Goal: Information Seeking & Learning: Stay updated

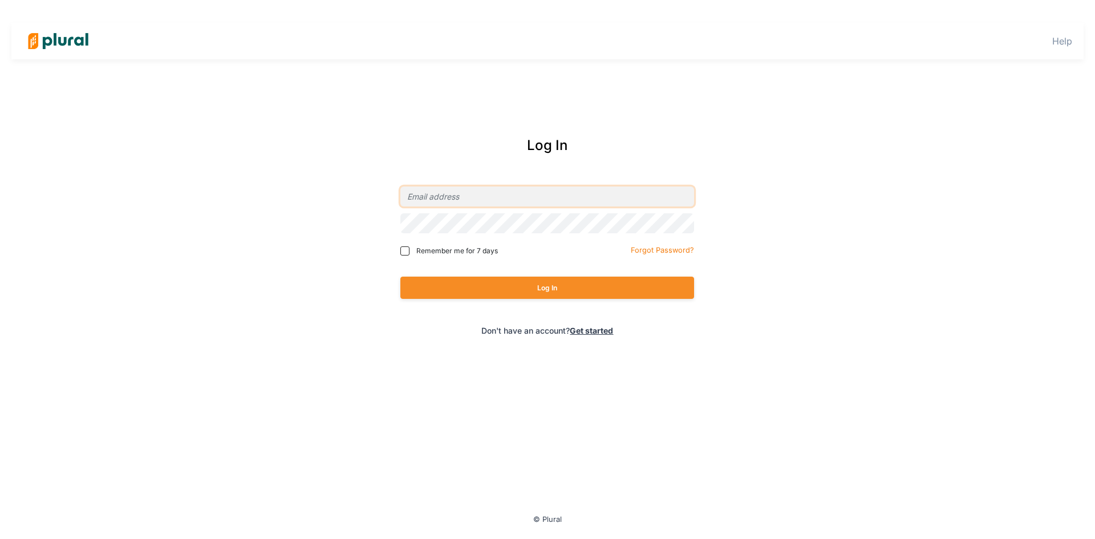
type input "[EMAIL_ADDRESS][DOMAIN_NAME]"
click at [593, 287] on button "Log In" at bounding box center [547, 288] width 294 height 22
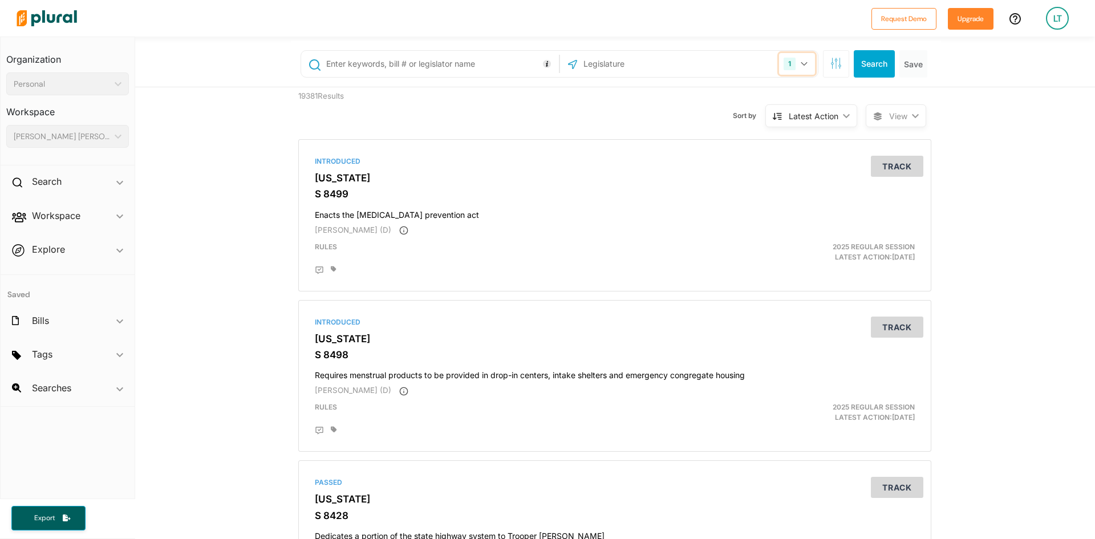
click at [801, 65] on icon "button" at bounding box center [804, 64] width 7 height 5
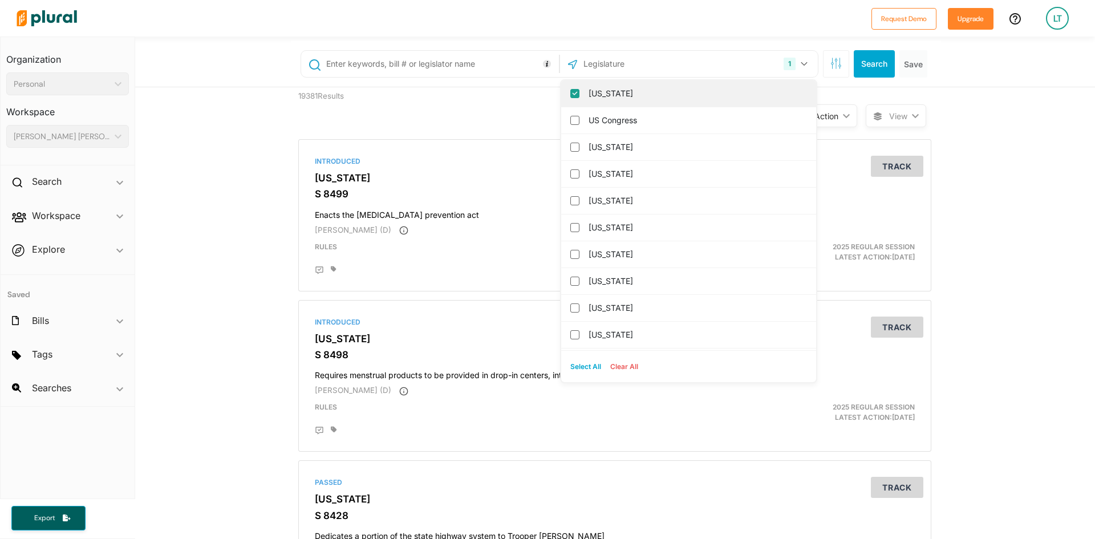
click at [573, 92] on input "[US_STATE]" at bounding box center [574, 93] width 9 height 9
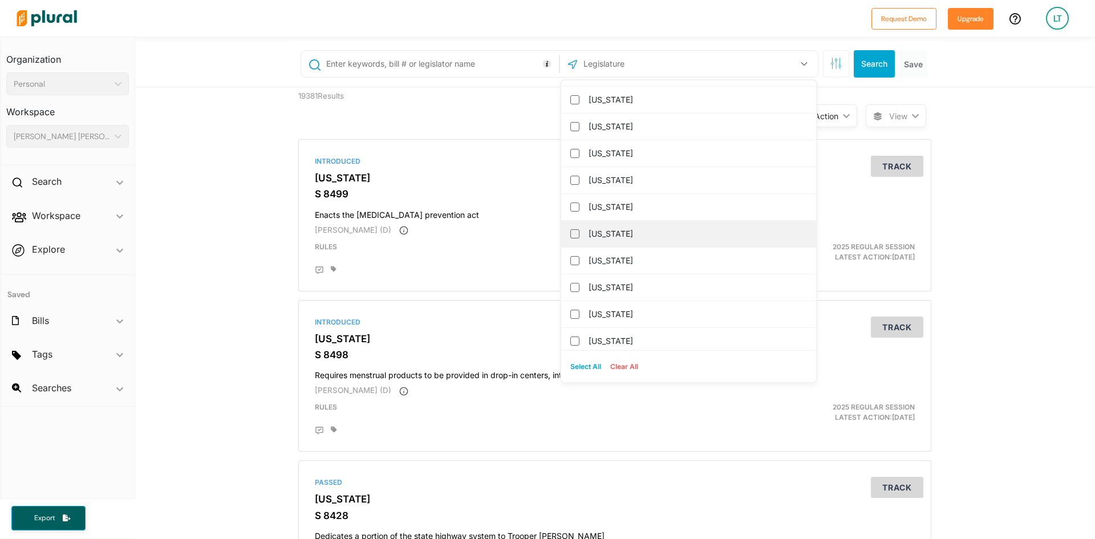
scroll to position [57, 0]
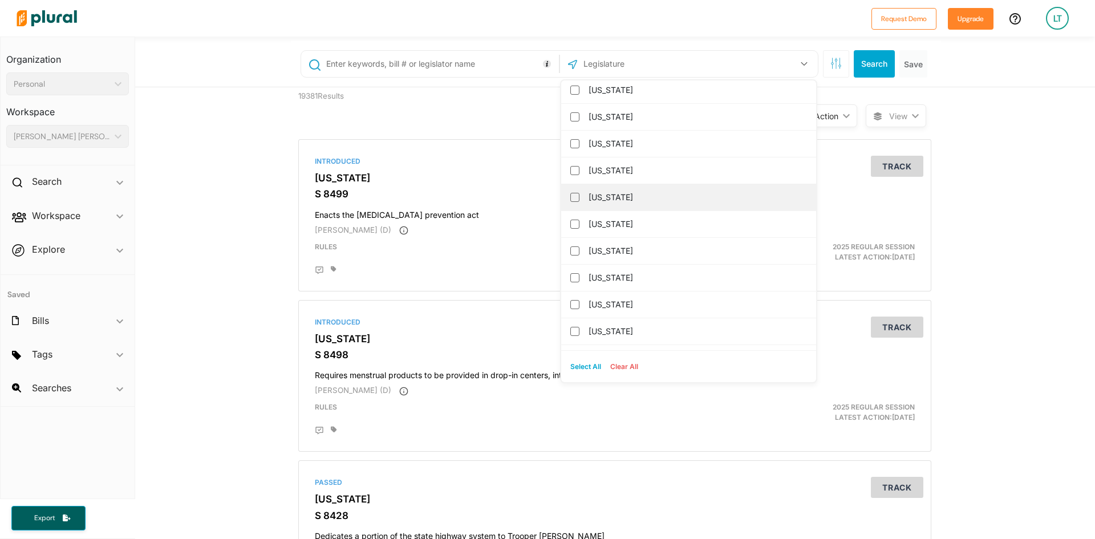
click at [570, 250] on input "[US_STATE]" at bounding box center [574, 250] width 9 height 9
click at [801, 64] on icon "button" at bounding box center [804, 64] width 6 height 4
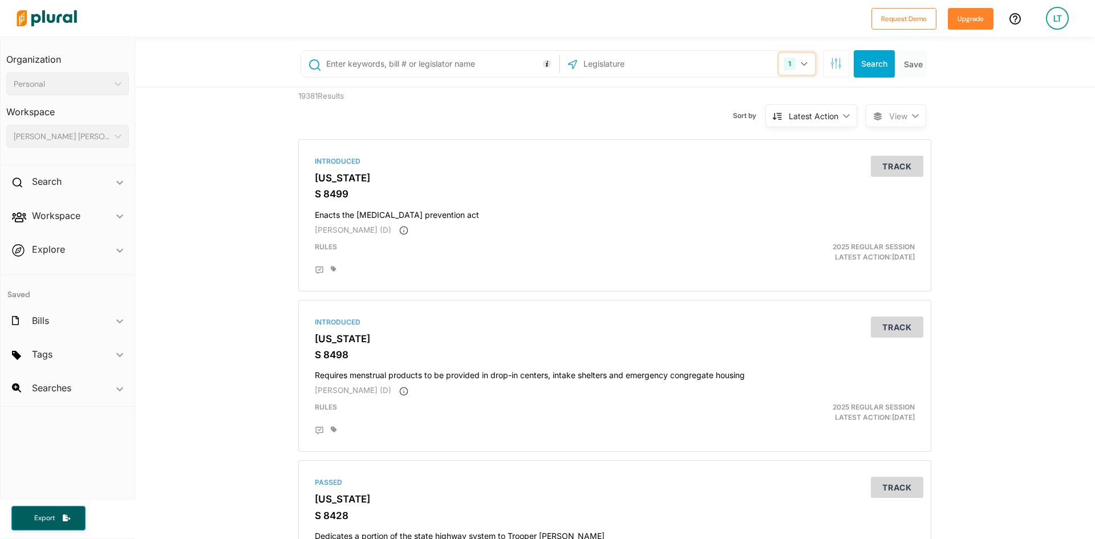
click at [801, 63] on icon "button" at bounding box center [804, 64] width 7 height 5
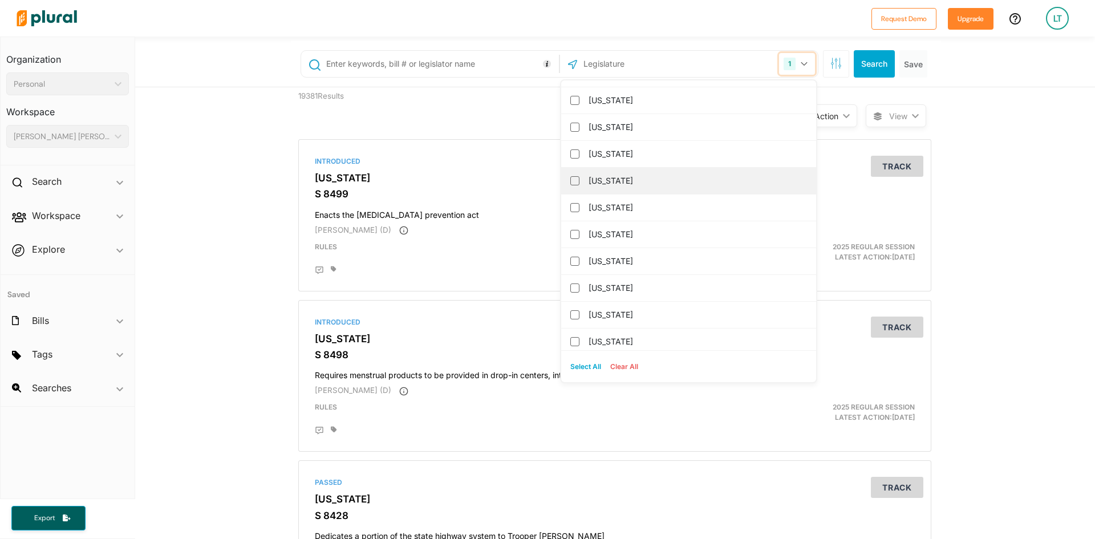
scroll to position [0, 0]
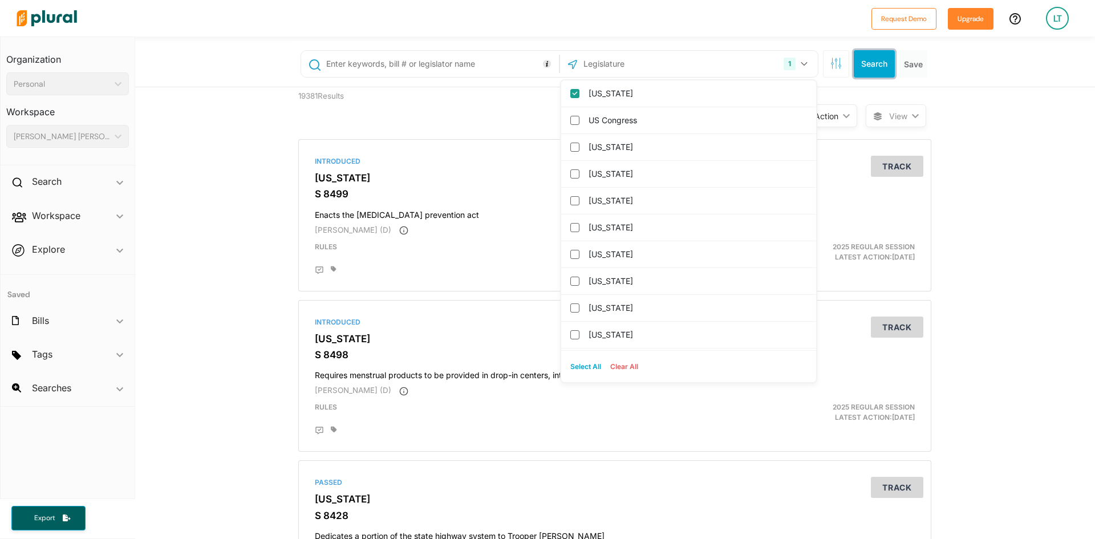
click at [872, 71] on button "Search" at bounding box center [874, 63] width 41 height 27
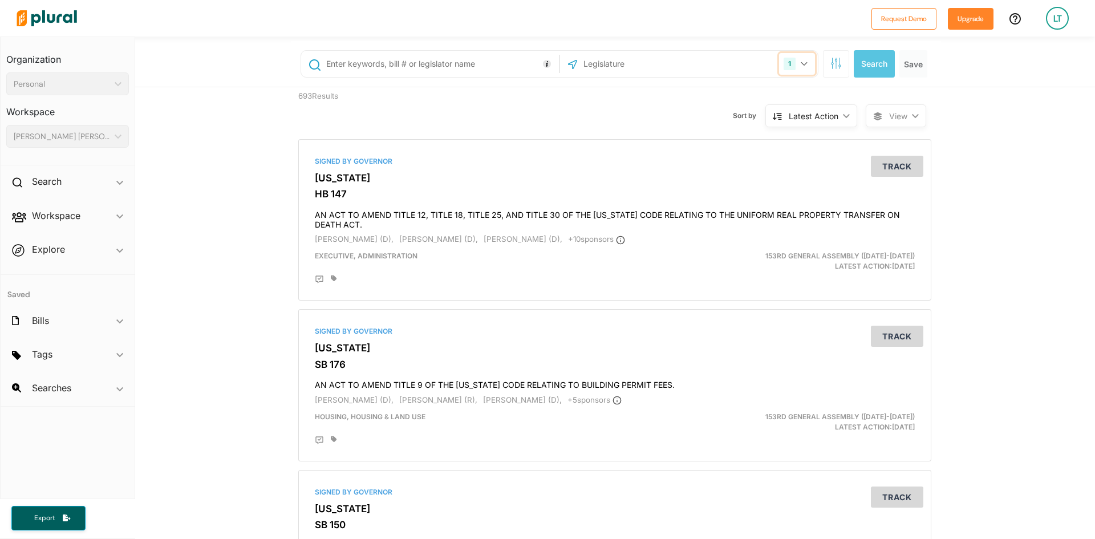
click at [795, 65] on button "1" at bounding box center [797, 64] width 36 height 22
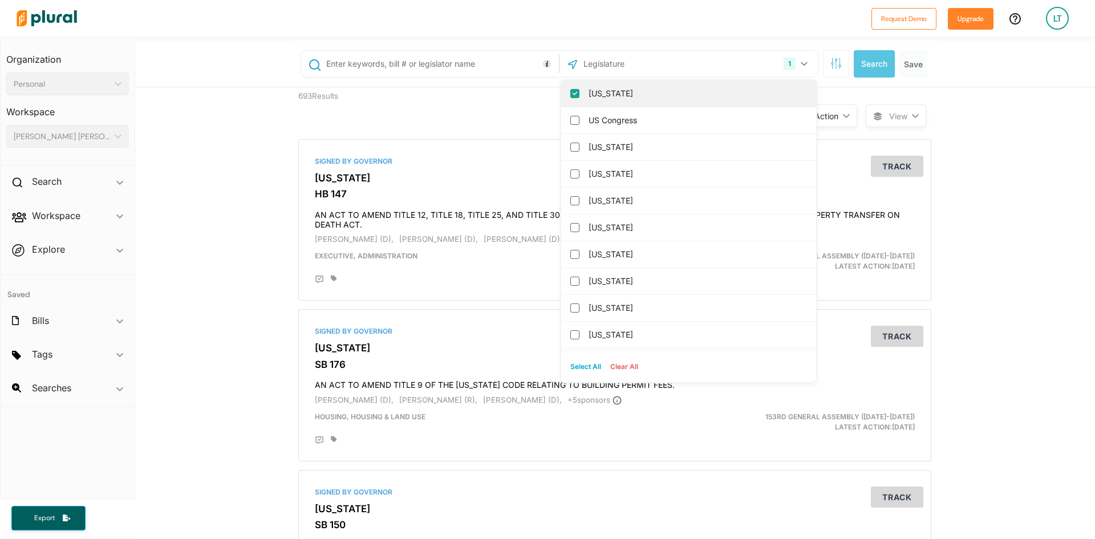
click at [572, 93] on input "[US_STATE]" at bounding box center [574, 93] width 9 height 9
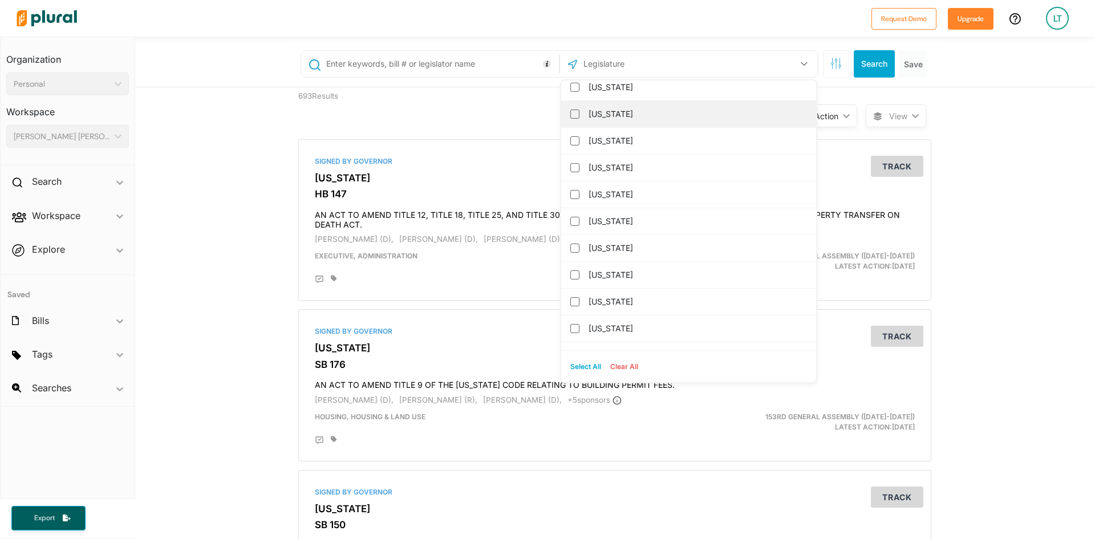
scroll to position [684, 0]
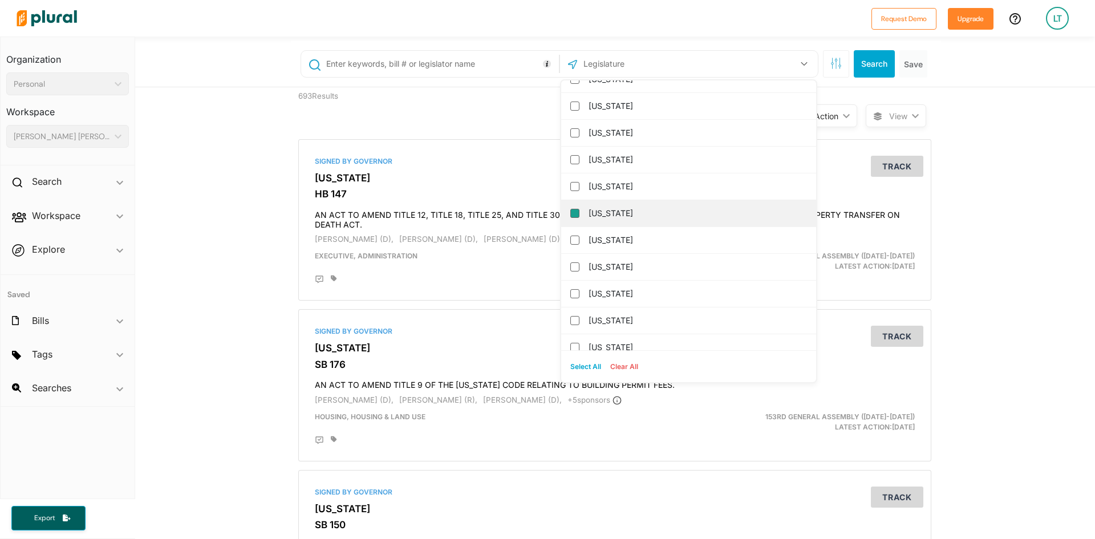
click at [571, 216] on input "[US_STATE]" at bounding box center [574, 213] width 9 height 9
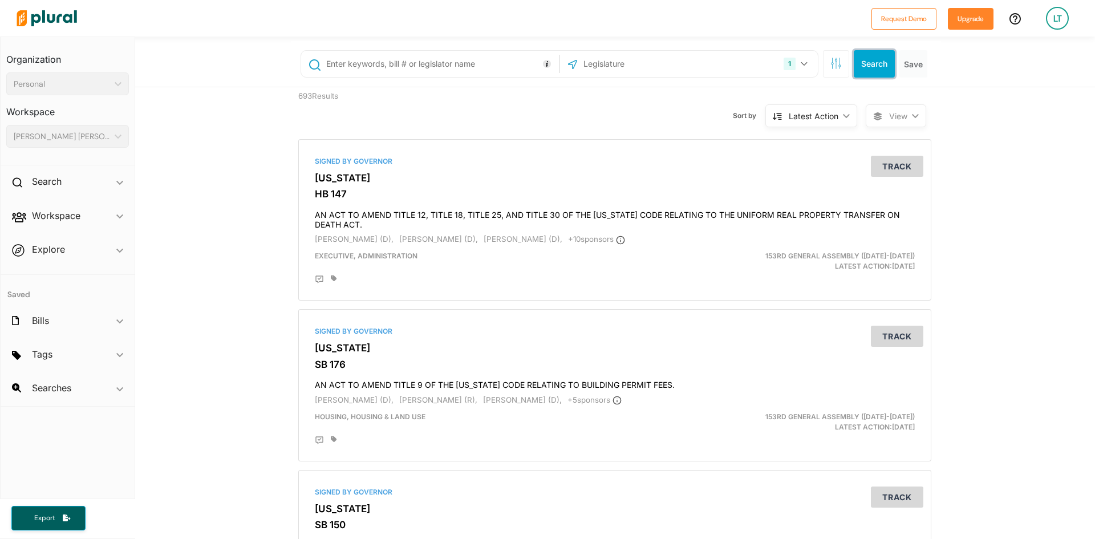
click at [869, 69] on button "Search" at bounding box center [874, 63] width 41 height 27
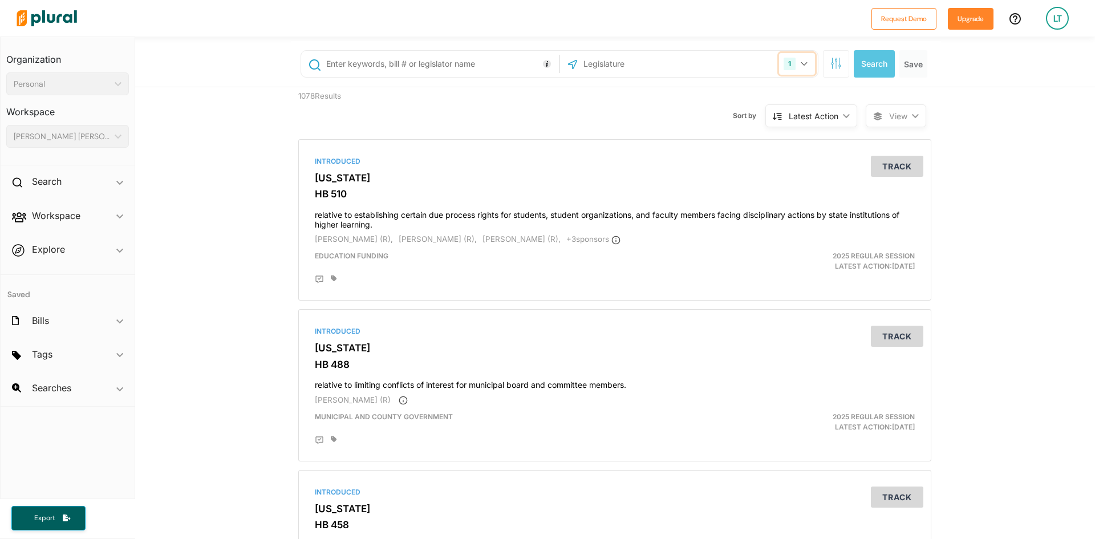
drag, startPoint x: 807, startPoint y: 59, endPoint x: 803, endPoint y: 64, distance: 6.5
click at [803, 64] on button "1" at bounding box center [797, 64] width 36 height 22
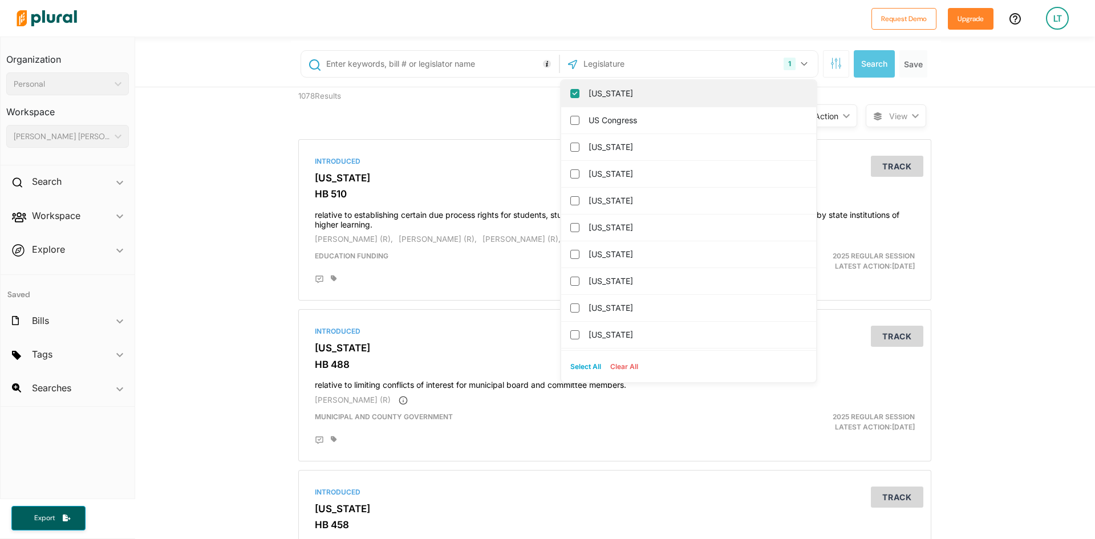
click at [570, 94] on input "[US_STATE]" at bounding box center [574, 93] width 9 height 9
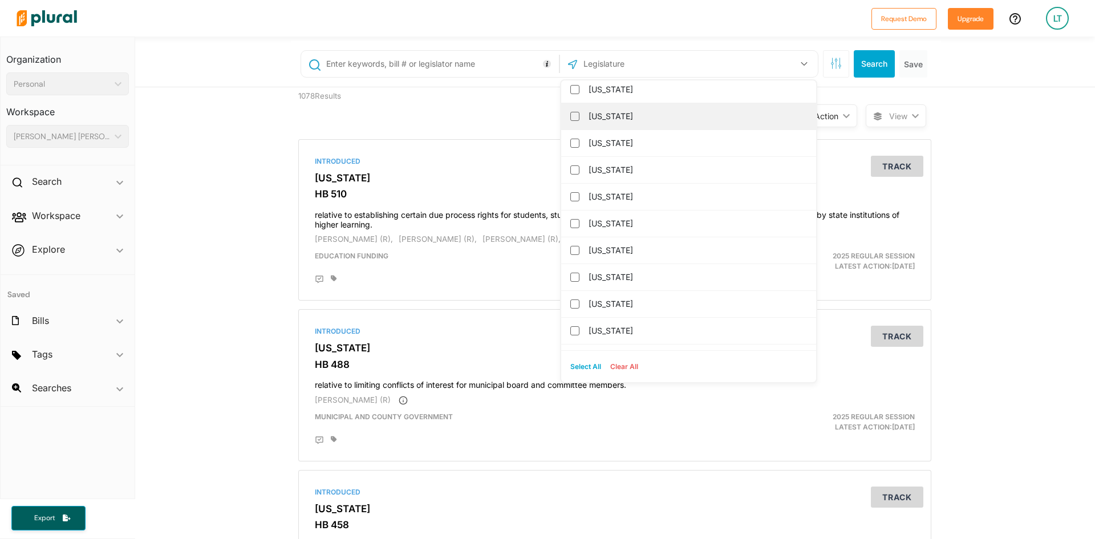
scroll to position [684, 0]
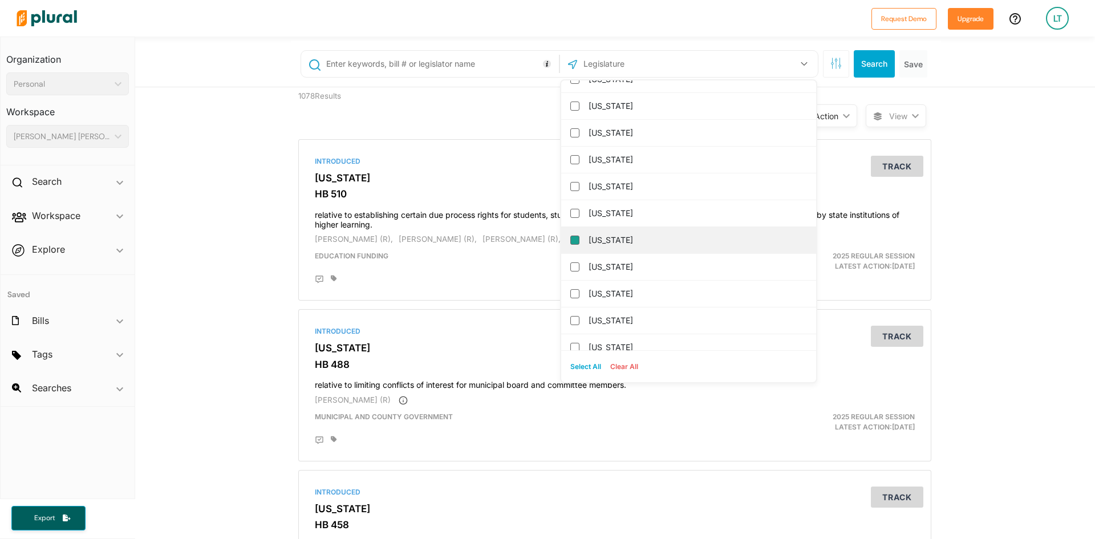
click at [572, 242] on input "[US_STATE]" at bounding box center [574, 240] width 9 height 9
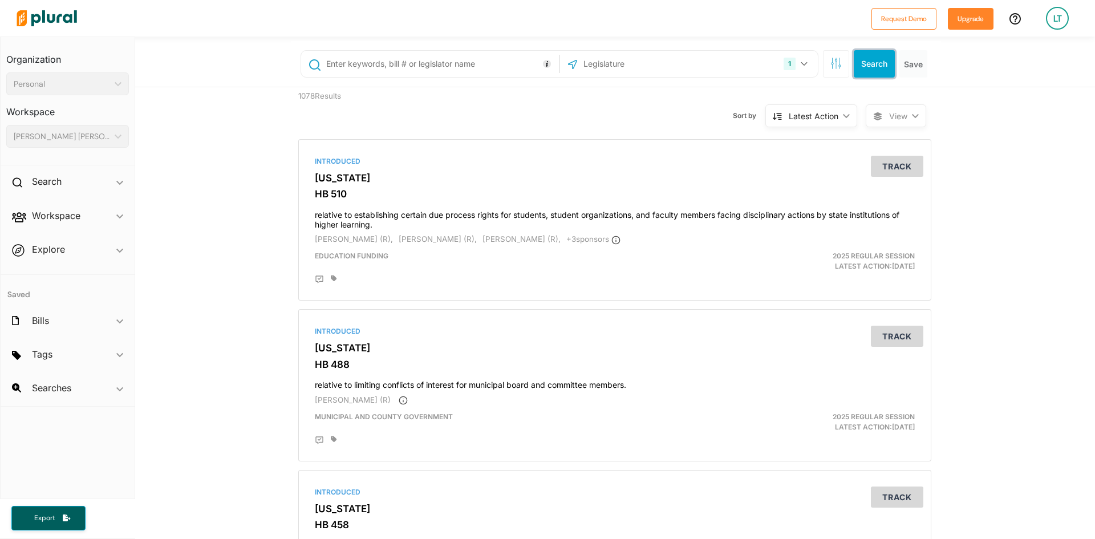
click at [880, 64] on button "Search" at bounding box center [874, 63] width 41 height 27
